Goal: Find contact information: Find contact information

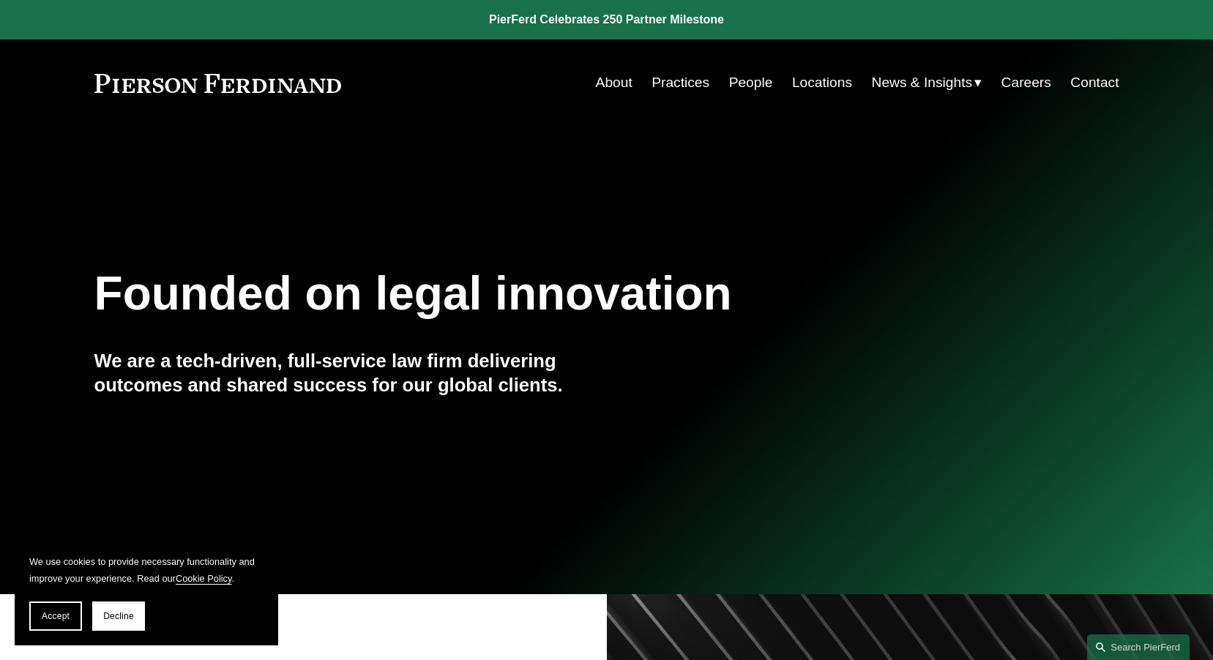
drag, startPoint x: 349, startPoint y: 85, endPoint x: 86, endPoint y: 78, distance: 263.7
click at [86, 81] on div "Skip to Content About Practices People Locations" at bounding box center [606, 83] width 1213 height 86
click at [1095, 89] on link "Contact" at bounding box center [1094, 83] width 48 height 28
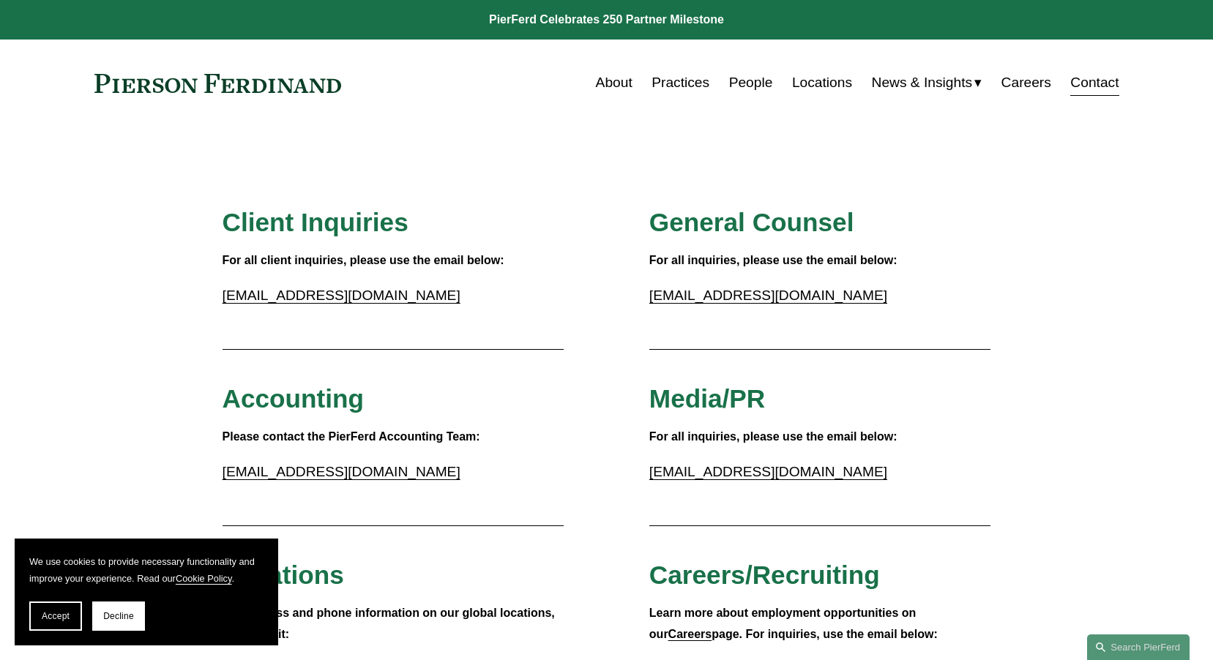
drag, startPoint x: 356, startPoint y: 88, endPoint x: 135, endPoint y: 89, distance: 221.1
click at [135, 89] on div "About Practices People Locations News & Insights News" at bounding box center [606, 83] width 1025 height 28
